Goal: Task Accomplishment & Management: Use online tool/utility

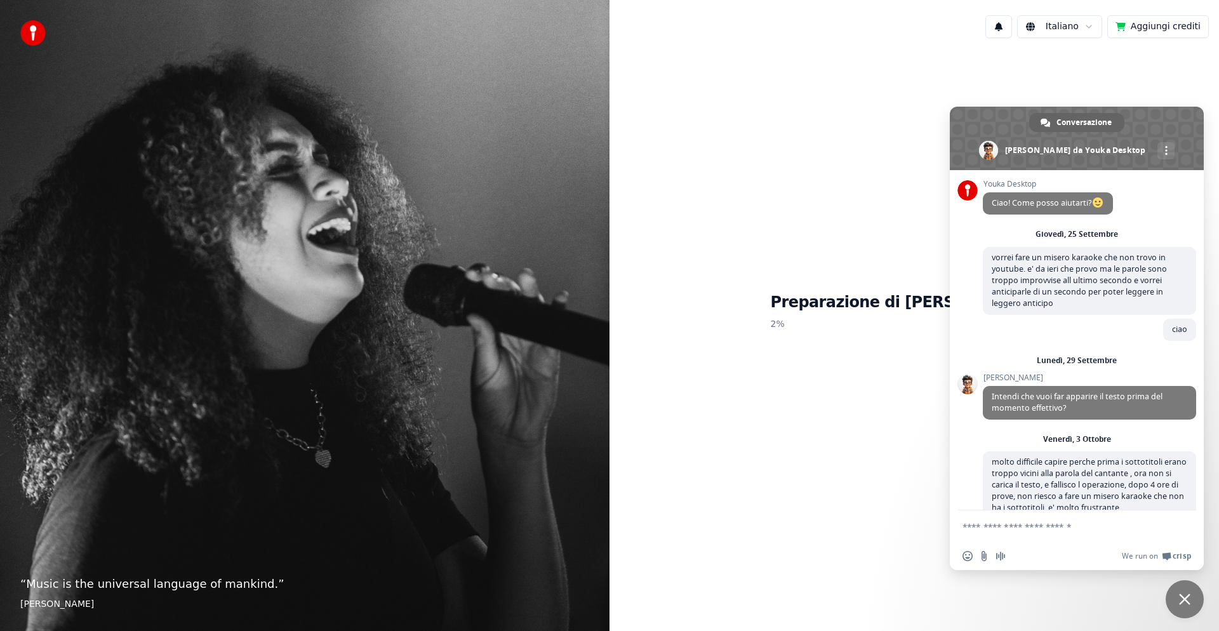
scroll to position [161, 0]
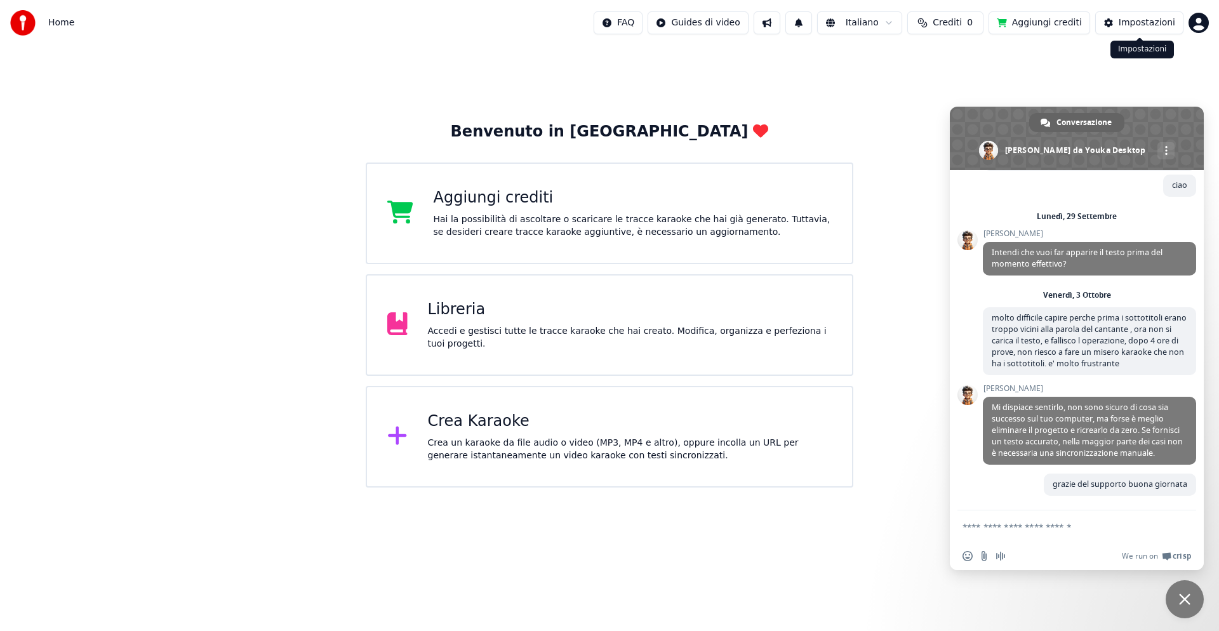
click at [1145, 23] on div "Impostazioni" at bounding box center [1147, 23] width 57 height 13
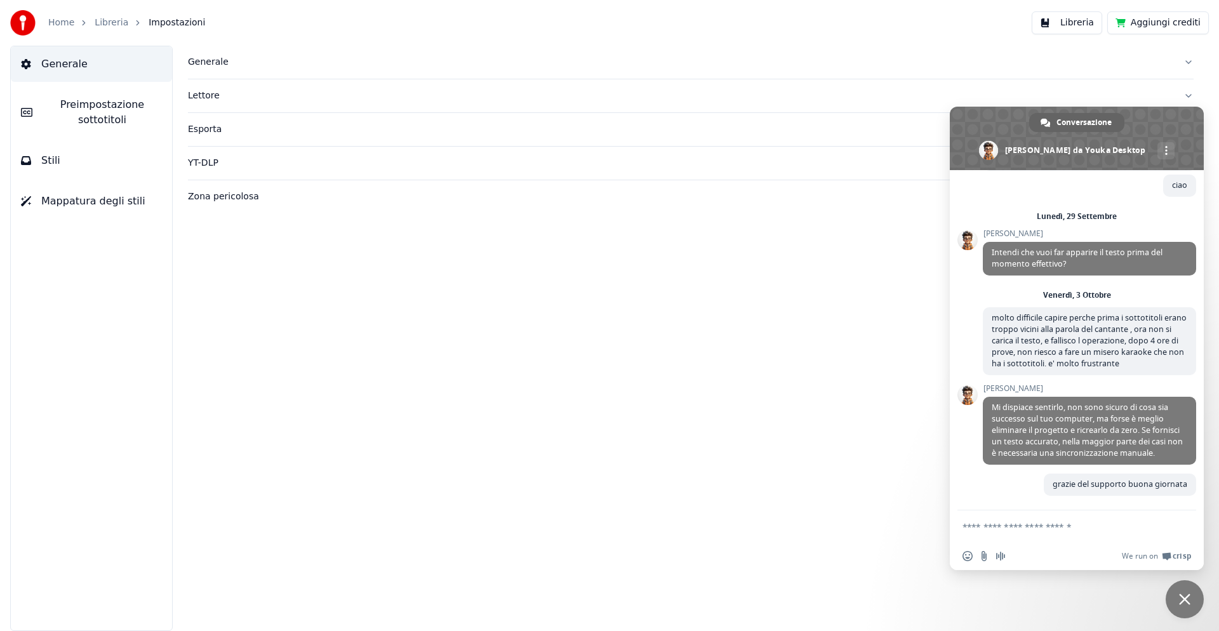
click at [57, 98] on span "Preimpostazione sottotitoli" at bounding box center [102, 112] width 119 height 30
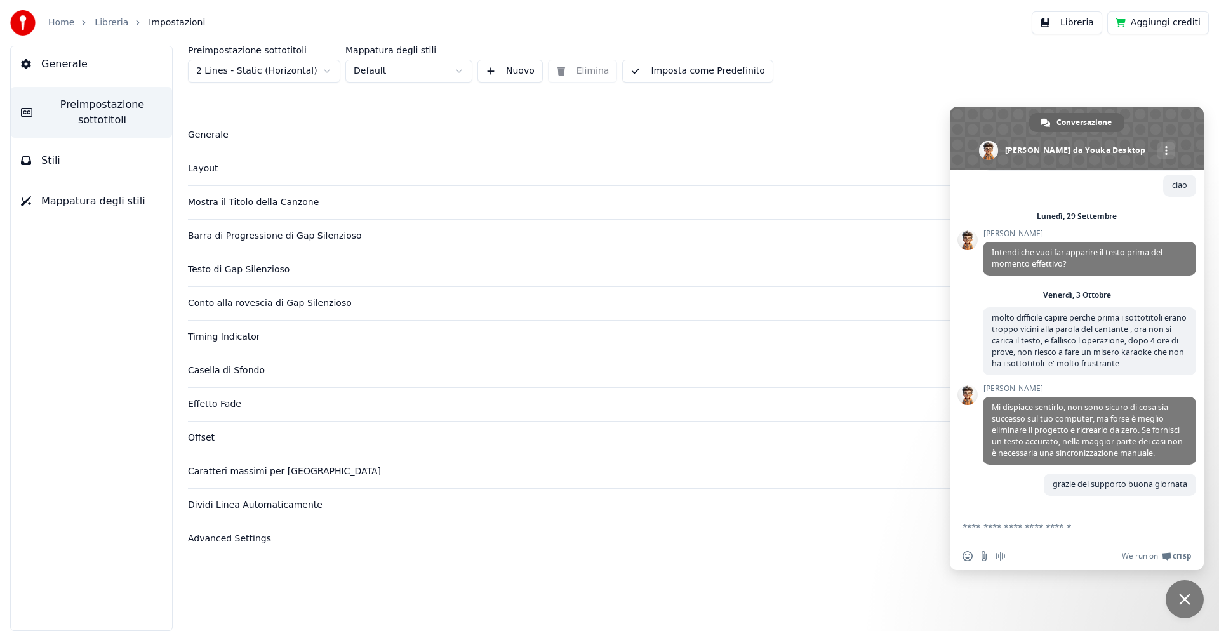
click at [233, 470] on div "Caratteri massimi per [GEOGRAPHIC_DATA]" at bounding box center [680, 471] width 985 height 13
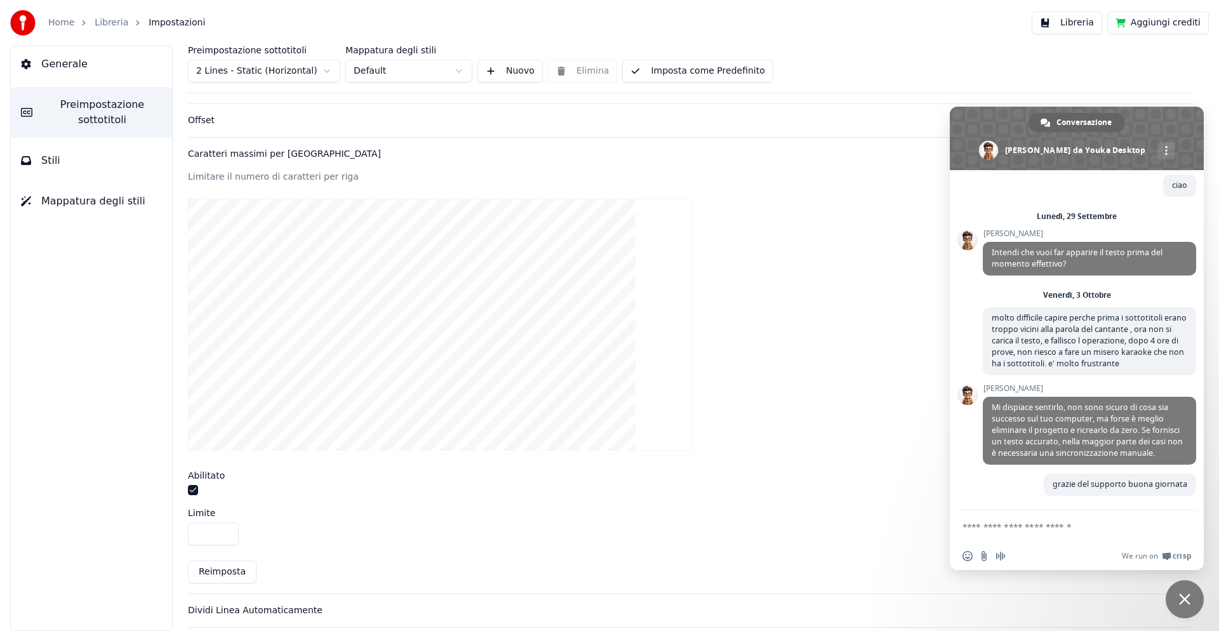
scroll to position [357, 0]
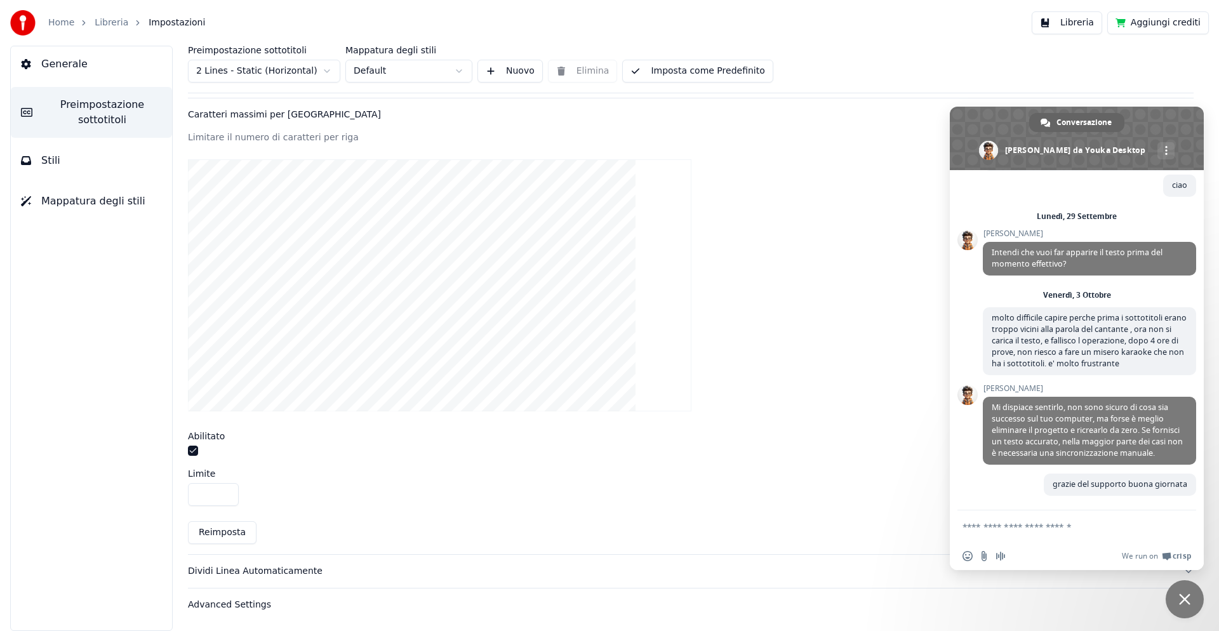
click at [304, 570] on div "Dividi Linea Automaticamente" at bounding box center [680, 571] width 985 height 13
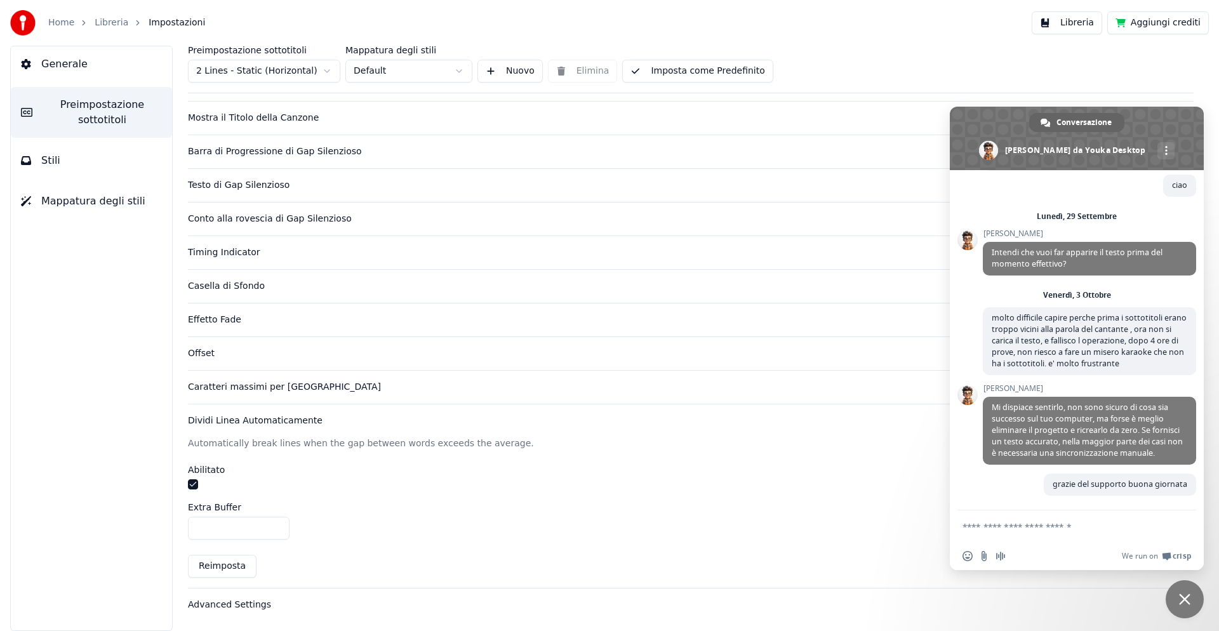
click at [223, 561] on button "Reimposta" at bounding box center [222, 566] width 69 height 23
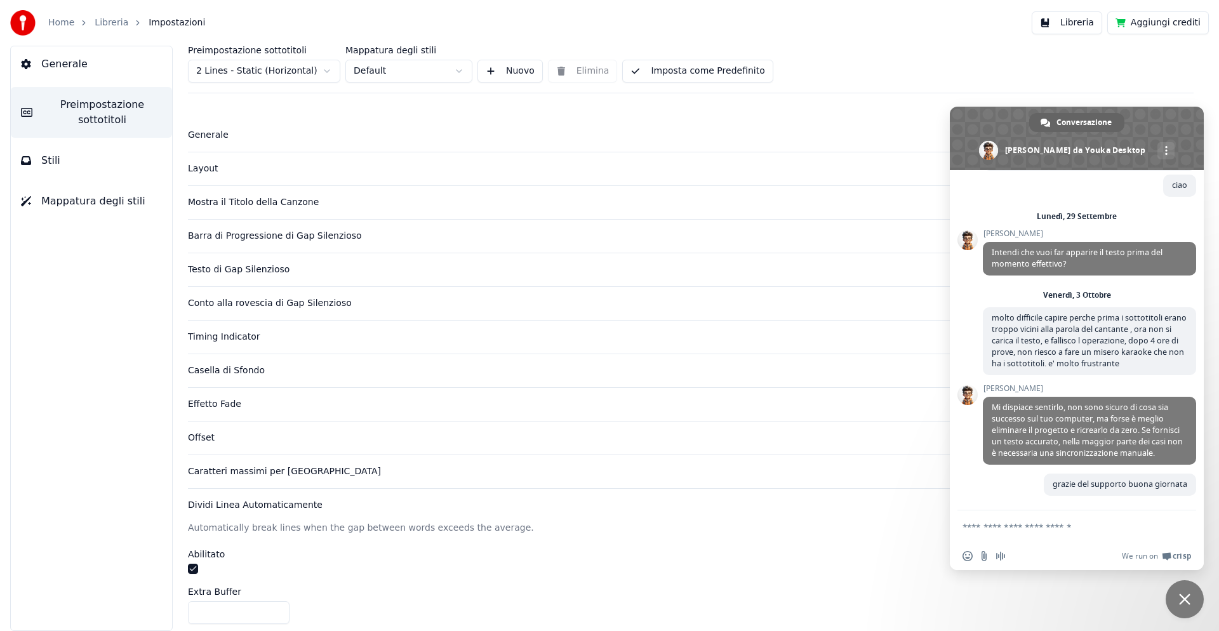
click at [59, 105] on span "Preimpostazione sottotitoli" at bounding box center [102, 112] width 119 height 30
click at [44, 153] on span "Stili" at bounding box center [50, 160] width 19 height 15
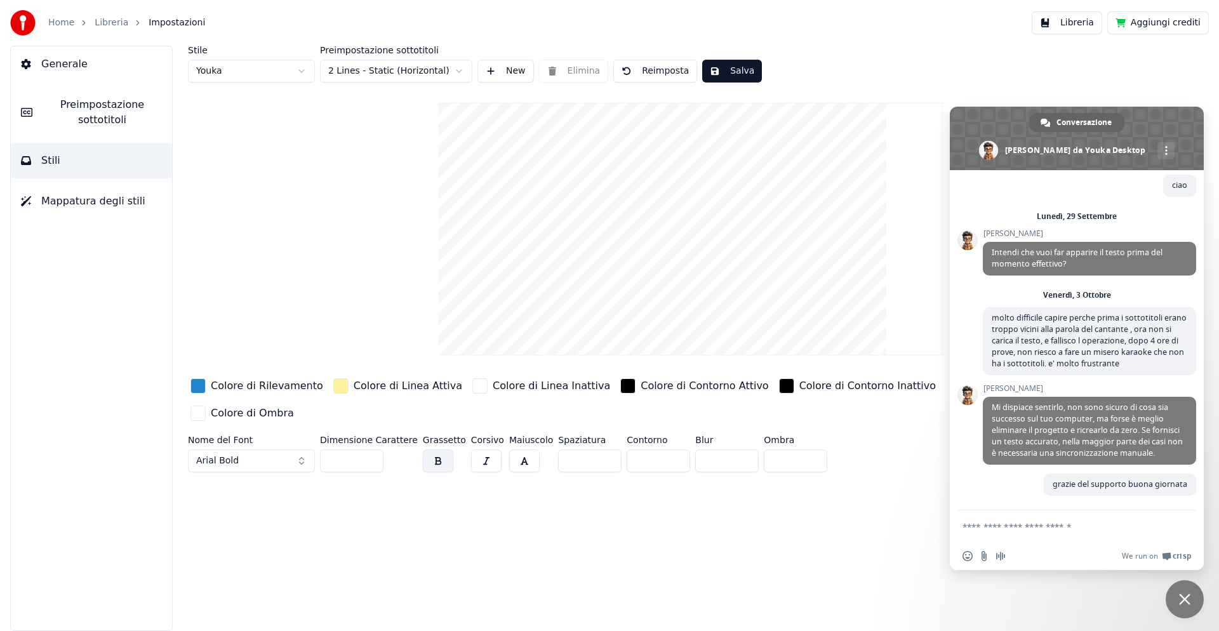
click at [509, 449] on button "button" at bounding box center [524, 460] width 30 height 23
click at [742, 73] on button "Salva" at bounding box center [732, 71] width 60 height 23
click at [51, 62] on span "Generale" at bounding box center [64, 64] width 46 height 15
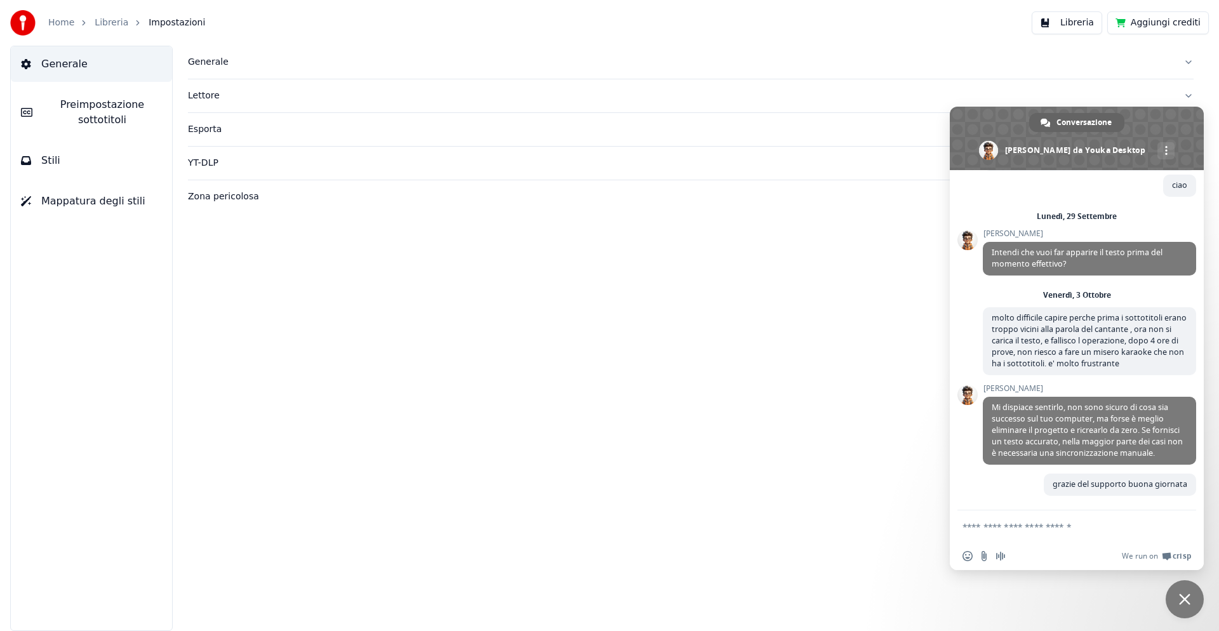
click at [56, 22] on link "Home" at bounding box center [61, 23] width 26 height 13
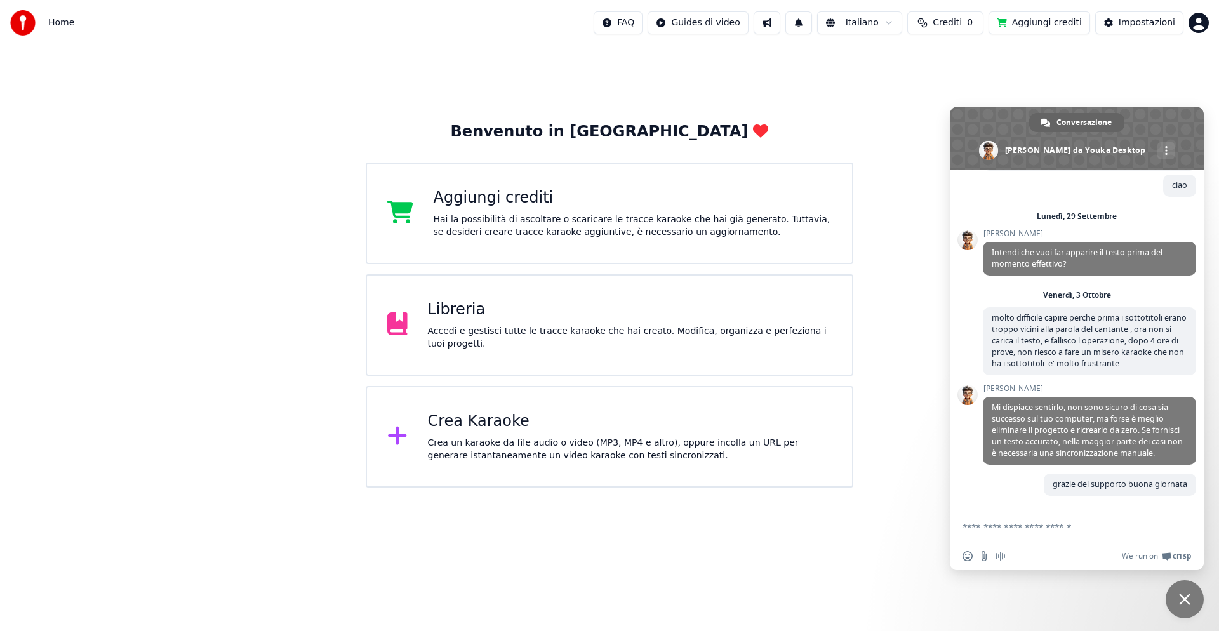
click at [469, 420] on div "Crea Karaoke" at bounding box center [630, 421] width 404 height 20
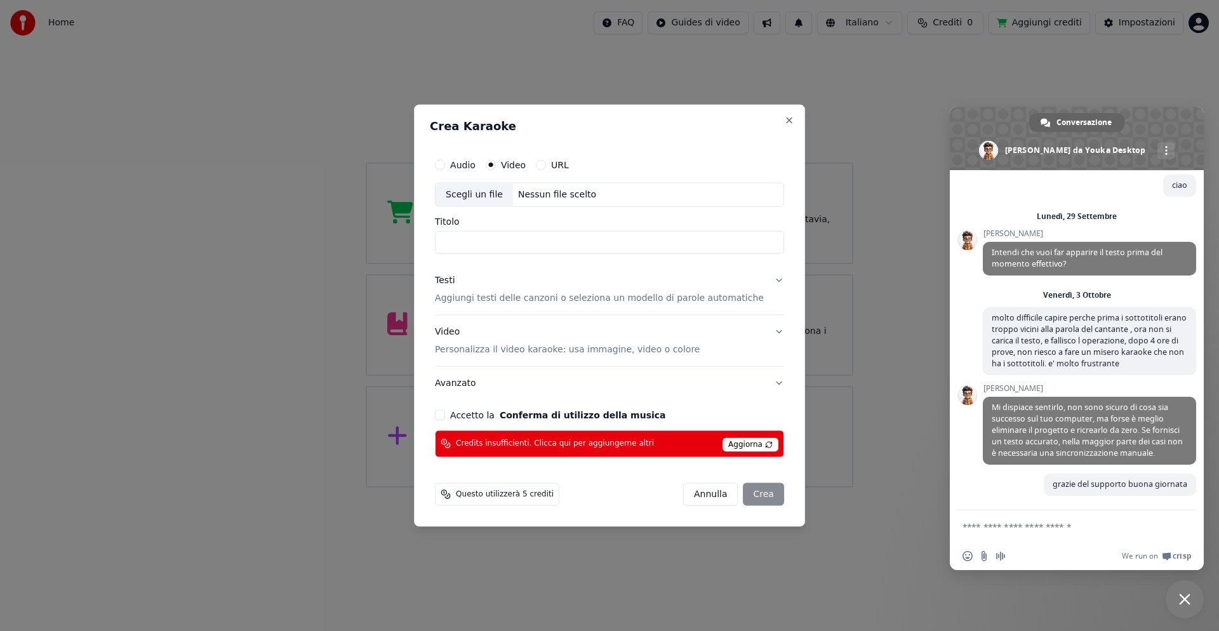
click at [445, 415] on button "Accetto la Conferma di utilizzo della musica" at bounding box center [440, 414] width 10 height 10
click at [546, 167] on button "URL" at bounding box center [541, 165] width 10 height 10
click at [759, 192] on button "button" at bounding box center [771, 193] width 25 height 23
click at [496, 162] on button "Video" at bounding box center [491, 164] width 10 height 10
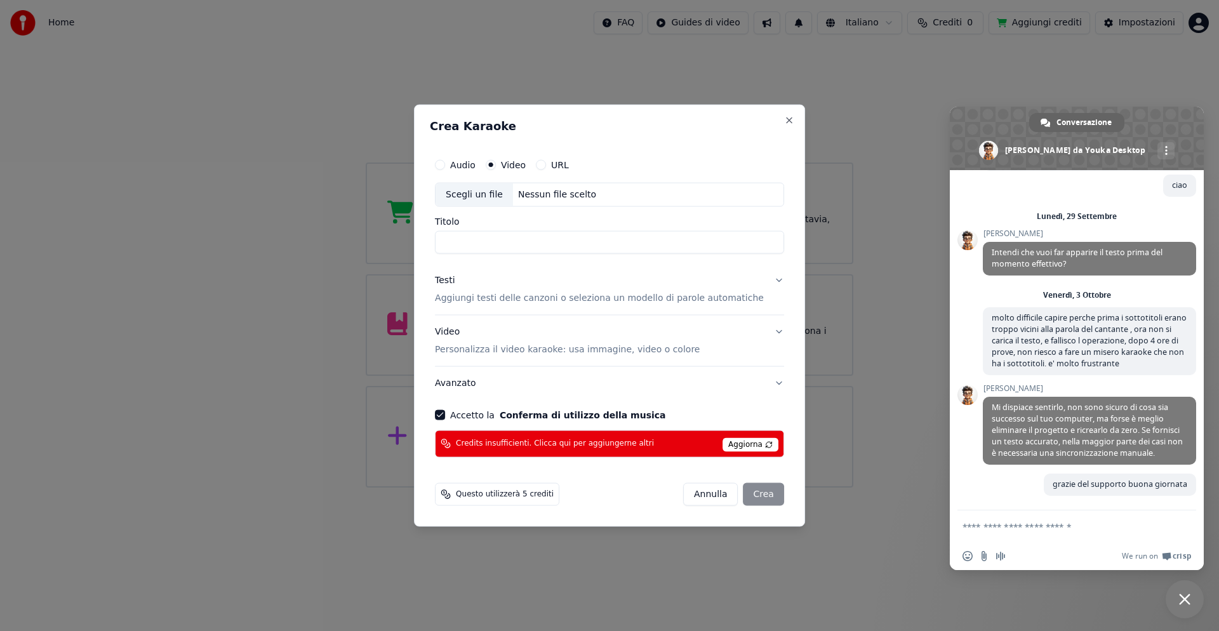
click at [484, 191] on div "Scegli un file" at bounding box center [474, 194] width 77 height 23
type input "**********"
click at [667, 301] on p "Aggiungi testi delle canzoni o seleziona un modello di parole automatiche" at bounding box center [599, 298] width 329 height 13
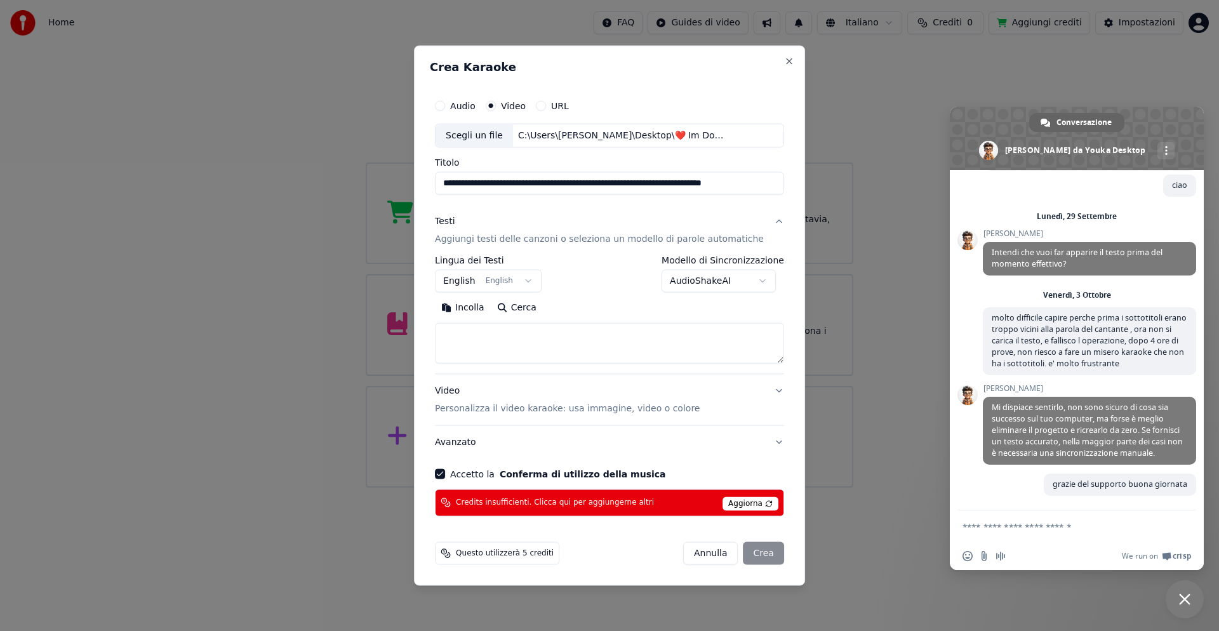
click at [752, 280] on body "Home FAQ Guides di video Italiano Crediti 0 Aggiungi crediti Impostazioni Benve…" at bounding box center [609, 244] width 1219 height 488
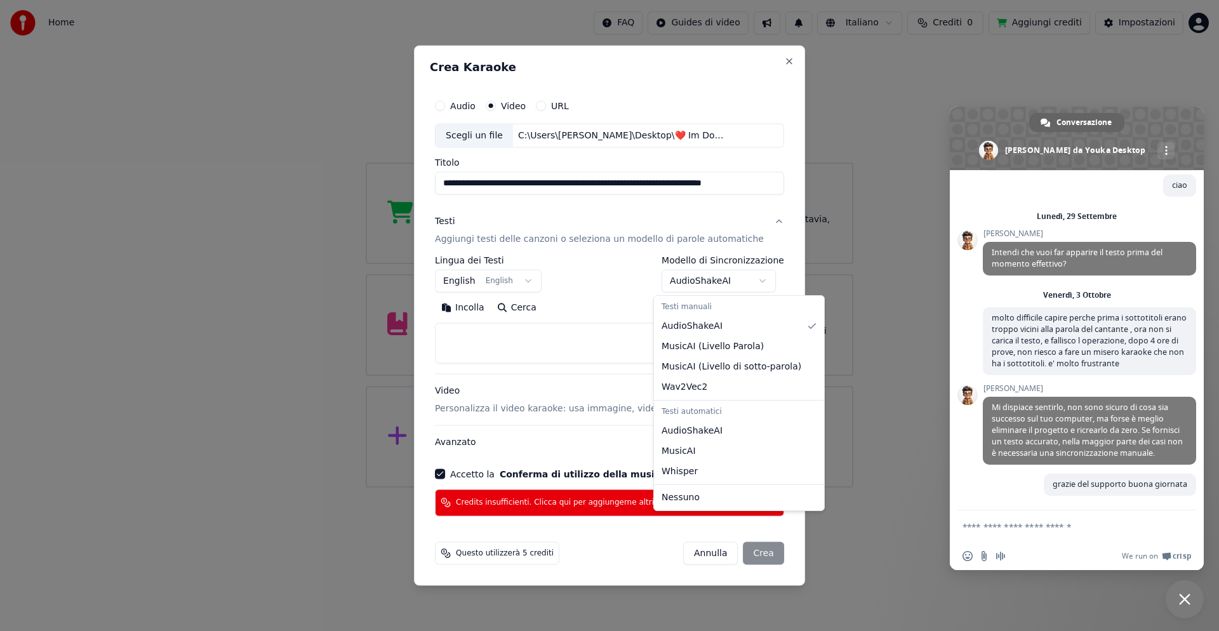
select select "**********"
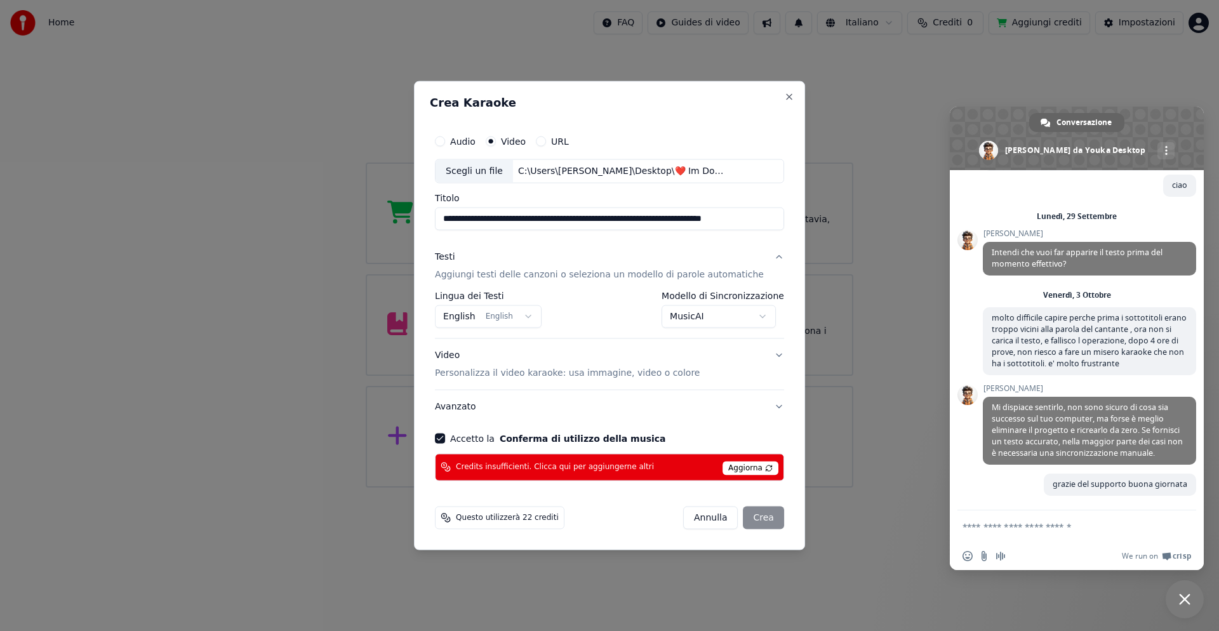
click at [749, 515] on div "[PERSON_NAME]" at bounding box center [733, 517] width 101 height 23
click at [742, 519] on div "[PERSON_NAME]" at bounding box center [733, 517] width 101 height 23
click at [728, 474] on span "Aggiorna" at bounding box center [750, 468] width 56 height 14
click at [747, 514] on div "[PERSON_NAME]" at bounding box center [733, 517] width 101 height 23
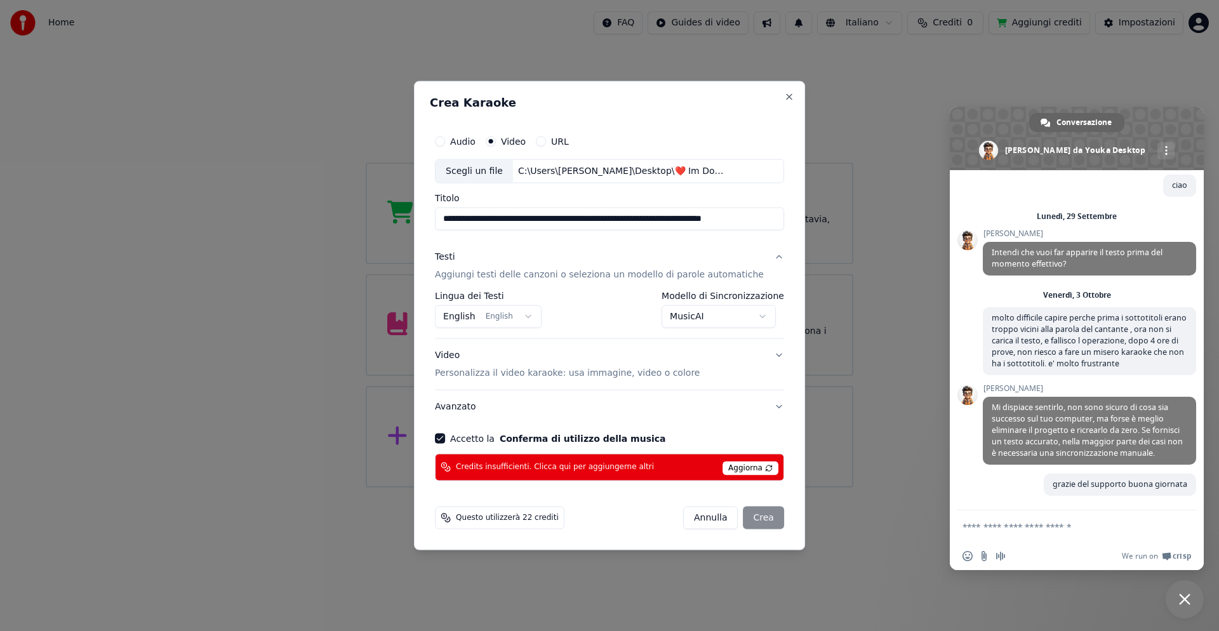
click at [747, 514] on div "[PERSON_NAME]" at bounding box center [733, 517] width 101 height 23
click at [747, 519] on div "[PERSON_NAME]" at bounding box center [733, 517] width 101 height 23
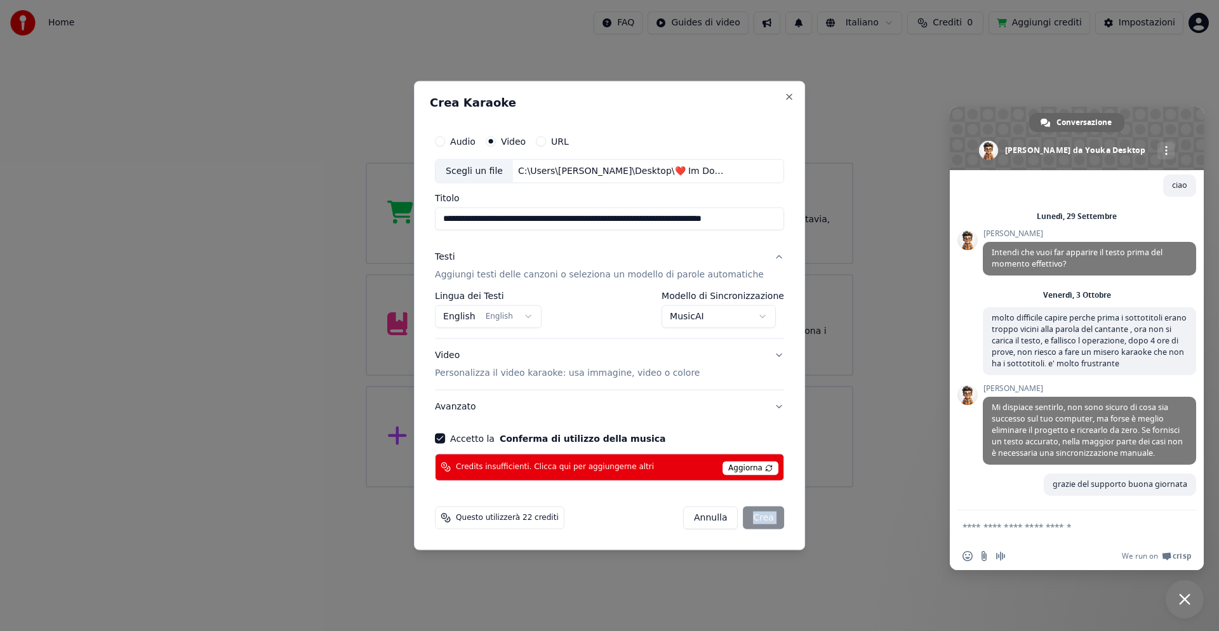
click at [747, 519] on div "[PERSON_NAME]" at bounding box center [733, 517] width 101 height 23
click at [653, 375] on p "Personalizza il video karaoke: usa immagine, video o colore" at bounding box center [567, 372] width 265 height 13
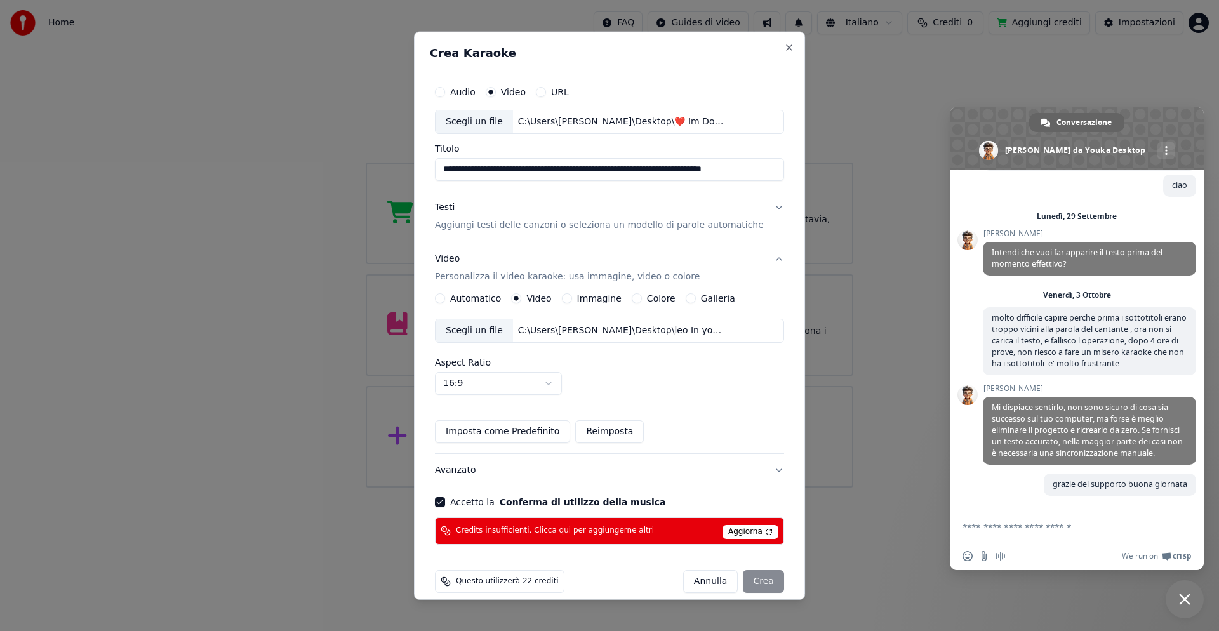
click at [486, 328] on div "Scegli un file" at bounding box center [474, 330] width 77 height 23
click at [445, 300] on button "Automatico" at bounding box center [440, 298] width 10 height 10
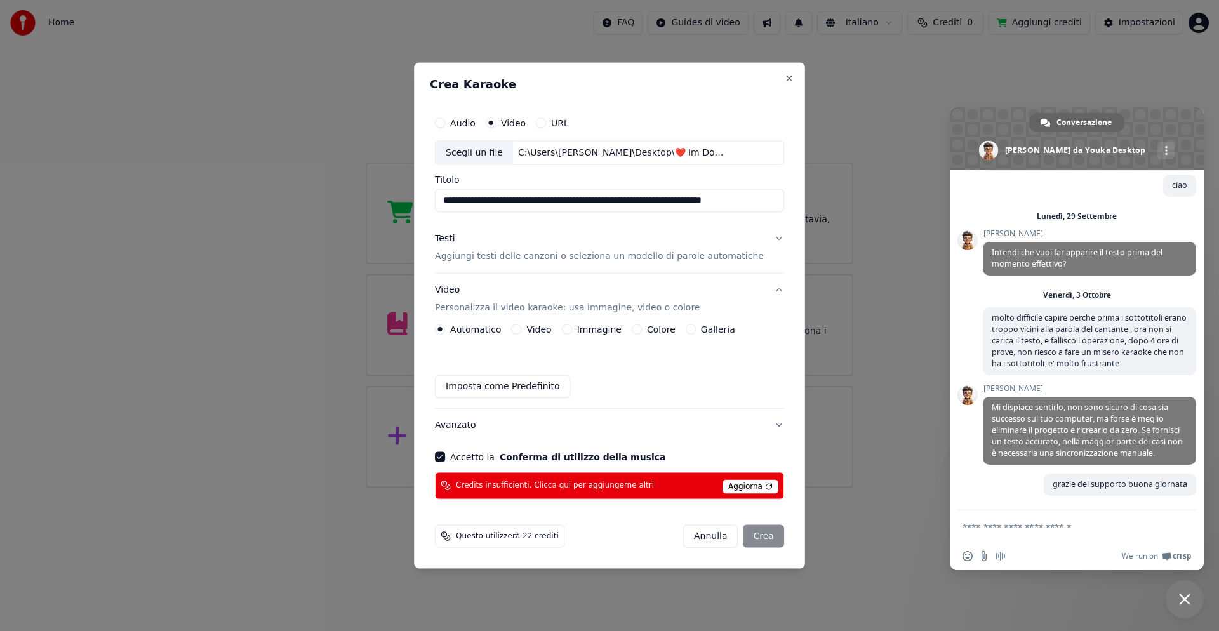
click at [572, 330] on button "Immagine" at bounding box center [567, 329] width 10 height 10
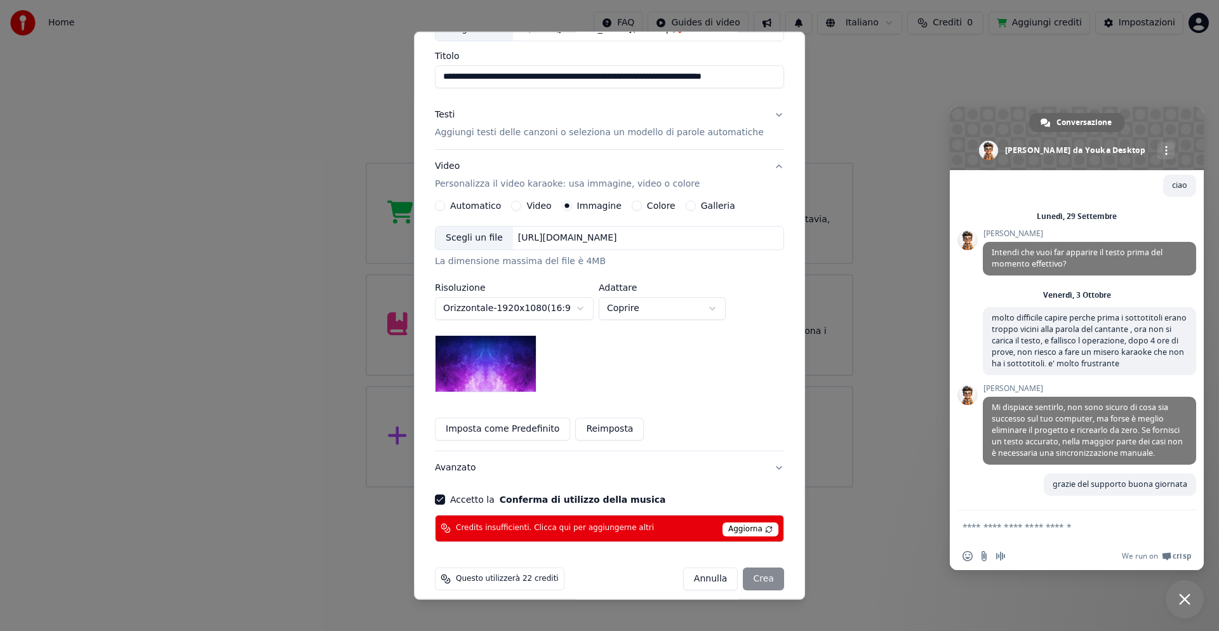
scroll to position [104, 0]
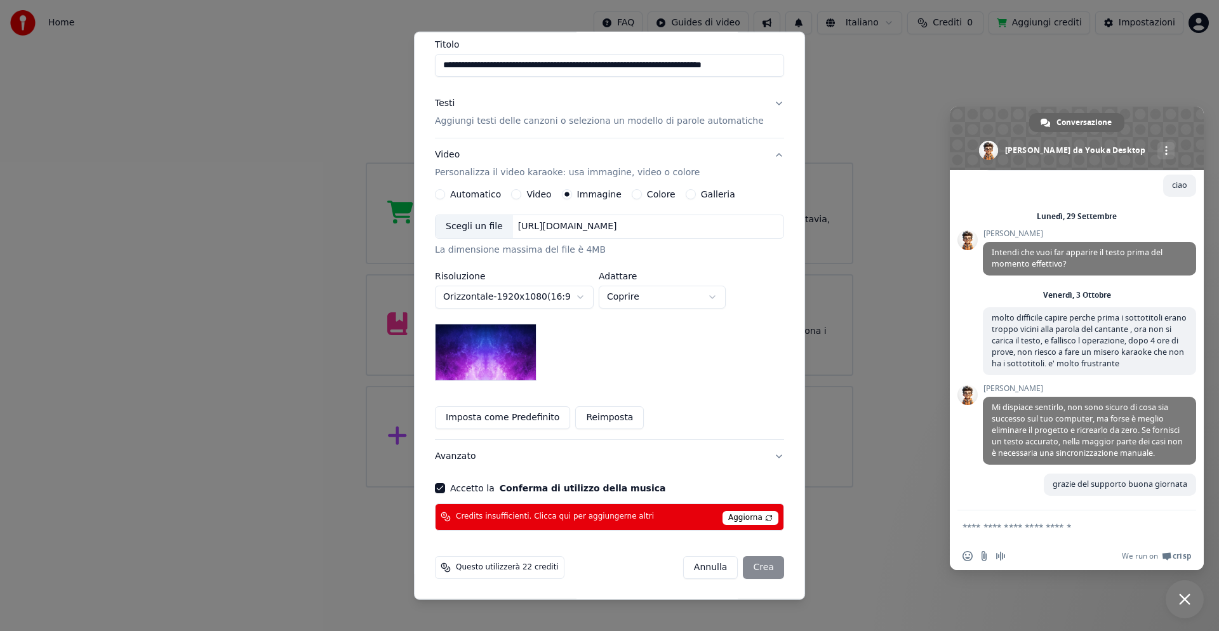
click at [590, 297] on body "Home FAQ Guides di video Italiano Crediti 0 Aggiungi crediti Impostazioni Benve…" at bounding box center [609, 244] width 1219 height 488
click at [445, 195] on button "Automatico" at bounding box center [440, 194] width 10 height 10
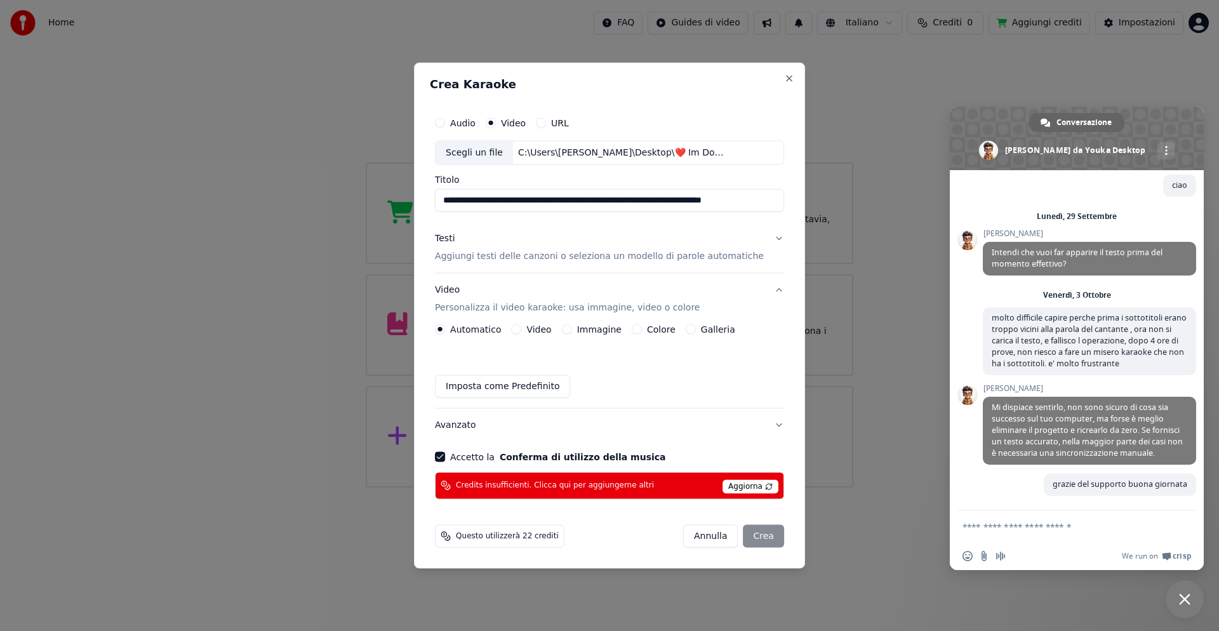
scroll to position [0, 0]
click at [761, 289] on button "Video Personalizza il video karaoke: usa immagine, video o colore" at bounding box center [609, 299] width 349 height 51
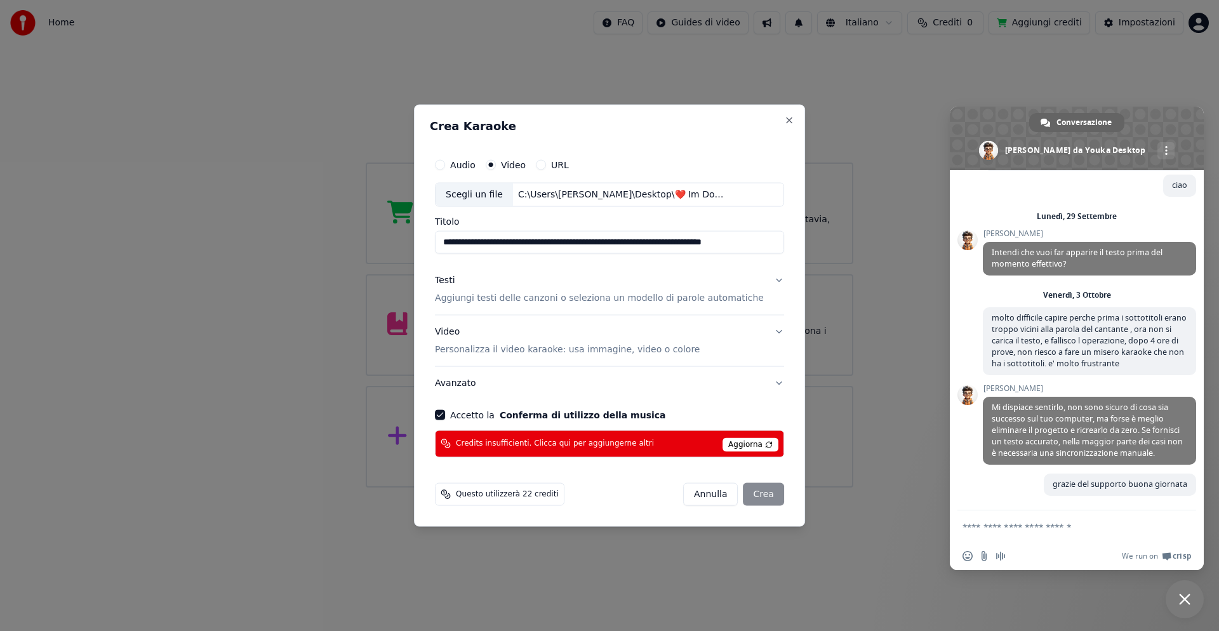
click at [750, 439] on span "Aggiorna" at bounding box center [750, 444] width 56 height 14
click at [749, 496] on div "[PERSON_NAME]" at bounding box center [733, 494] width 101 height 23
click at [749, 493] on div "[PERSON_NAME]" at bounding box center [733, 494] width 101 height 23
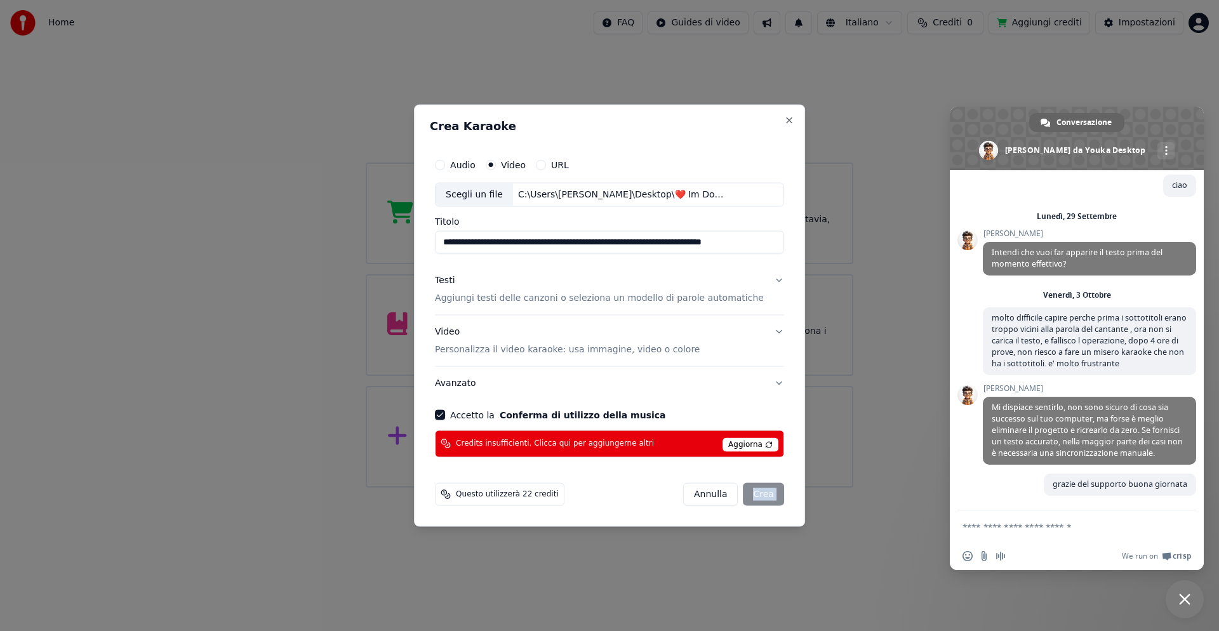
click at [749, 493] on div "[PERSON_NAME]" at bounding box center [733, 494] width 101 height 23
drag, startPoint x: 749, startPoint y: 493, endPoint x: 735, endPoint y: 491, distance: 14.1
click at [746, 493] on div "[PERSON_NAME]" at bounding box center [733, 494] width 101 height 23
click at [756, 445] on span "Aggiorna" at bounding box center [750, 444] width 56 height 14
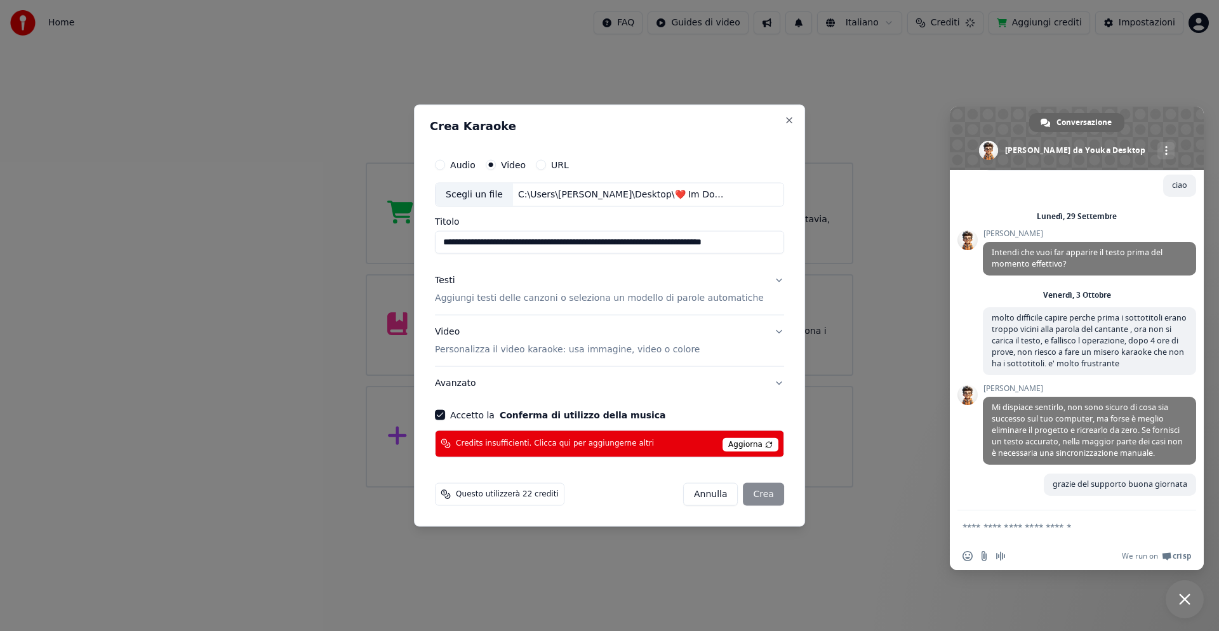
click at [756, 445] on span "Aggiorna" at bounding box center [750, 444] width 56 height 14
drag, startPoint x: 756, startPoint y: 445, endPoint x: 698, endPoint y: 440, distance: 58.0
click at [756, 445] on span "Aggiorna" at bounding box center [750, 444] width 56 height 14
click at [548, 493] on span "Questo utilizzerà 22 crediti" at bounding box center [507, 494] width 103 height 10
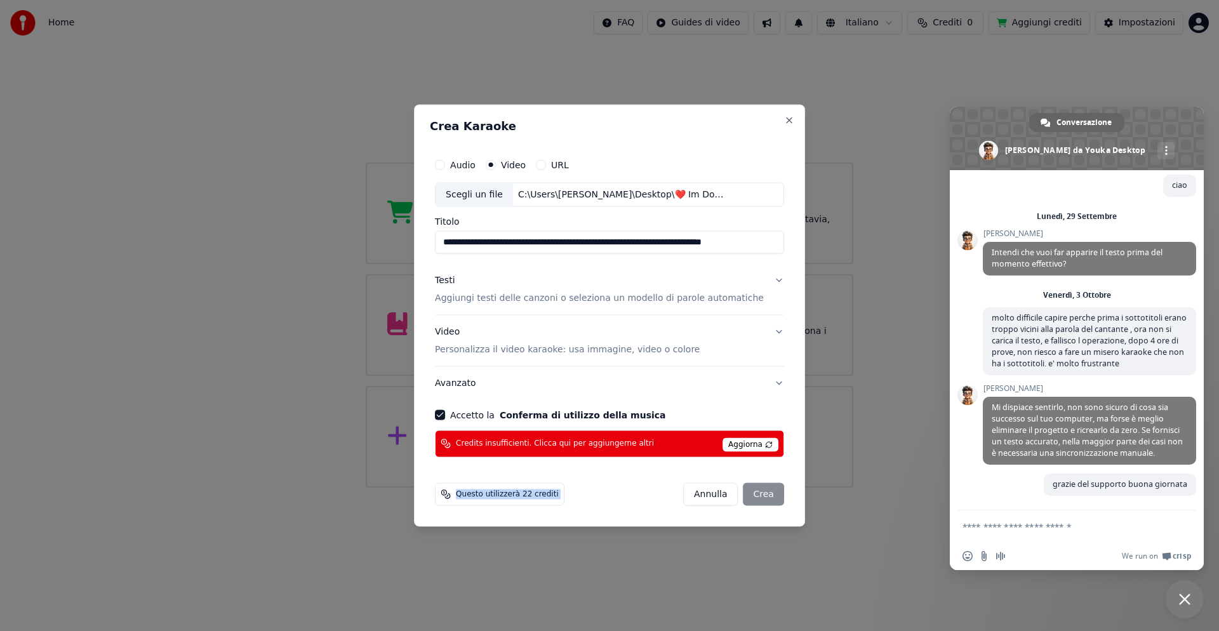
drag, startPoint x: 548, startPoint y: 493, endPoint x: 547, endPoint y: 479, distance: 14.0
click at [547, 479] on div "Questo utilizzerà 22 crediti [PERSON_NAME]" at bounding box center [609, 493] width 359 height 33
click at [445, 165] on button "Audio" at bounding box center [440, 165] width 10 height 10
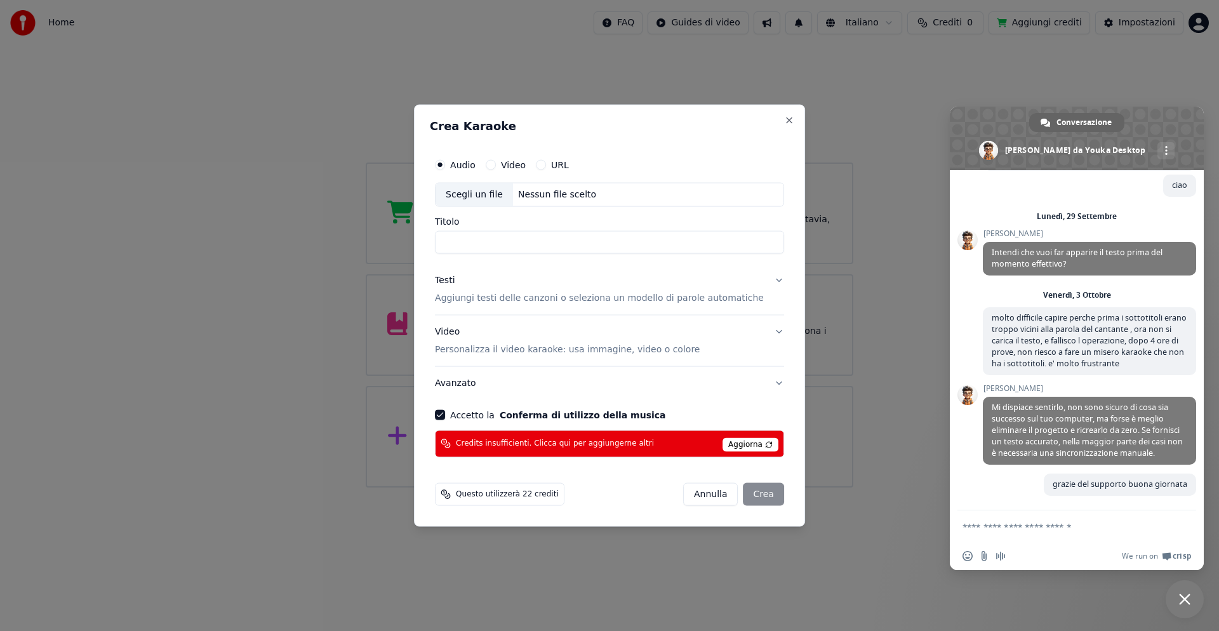
click at [514, 164] on div "Video" at bounding box center [506, 165] width 40 height 10
click at [546, 164] on button "URL" at bounding box center [541, 165] width 10 height 10
click at [759, 190] on button "button" at bounding box center [771, 193] width 25 height 23
click at [759, 193] on button "button" at bounding box center [771, 193] width 25 height 23
click at [496, 163] on button "Video" at bounding box center [491, 164] width 10 height 10
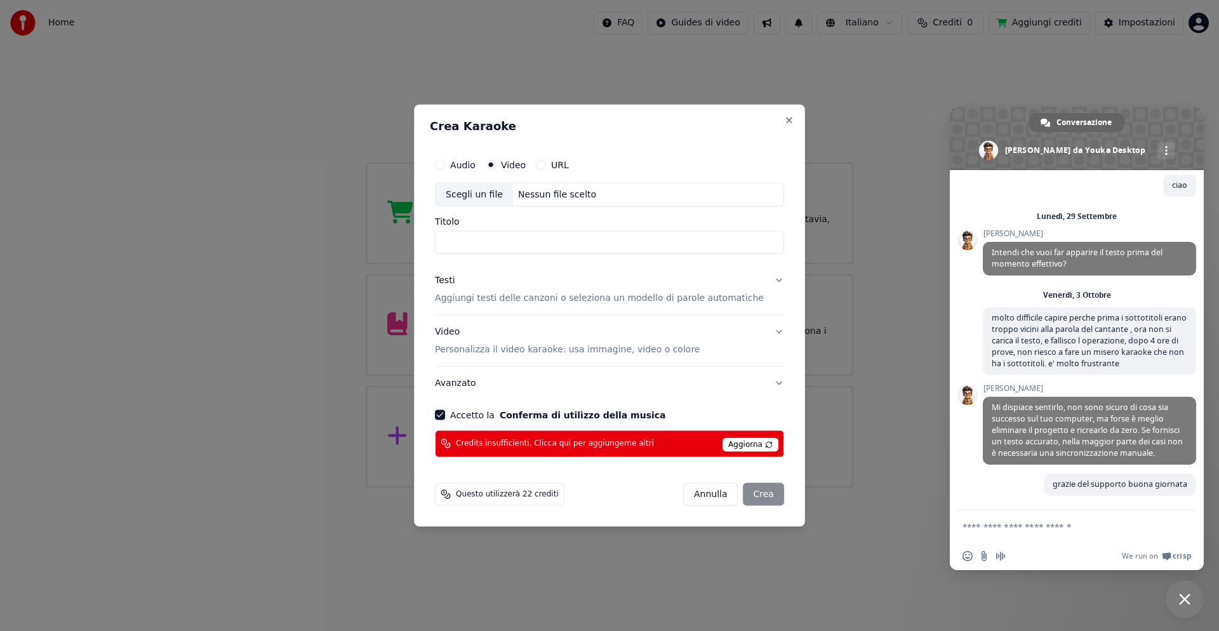
click at [488, 194] on div "Scegli un file" at bounding box center [474, 194] width 77 height 23
type input "**********"
click at [740, 499] on div "[PERSON_NAME]" at bounding box center [733, 494] width 101 height 23
click at [743, 493] on div "[PERSON_NAME]" at bounding box center [733, 494] width 101 height 23
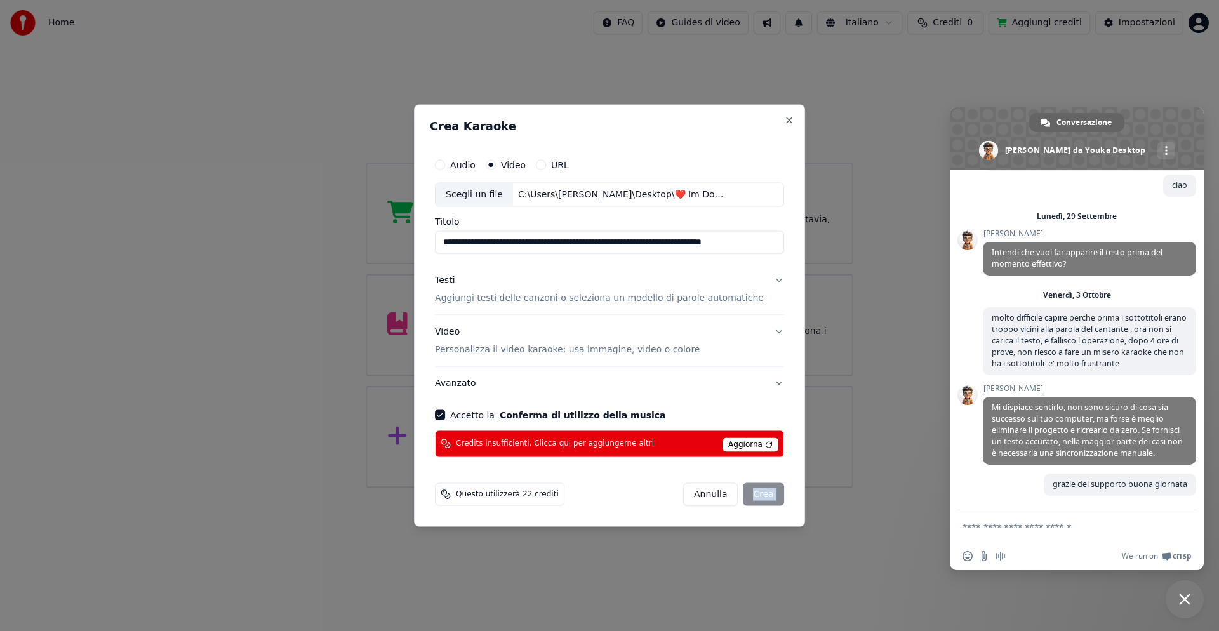
click at [743, 493] on div "[PERSON_NAME]" at bounding box center [733, 494] width 101 height 23
